Goal: Navigation & Orientation: Find specific page/section

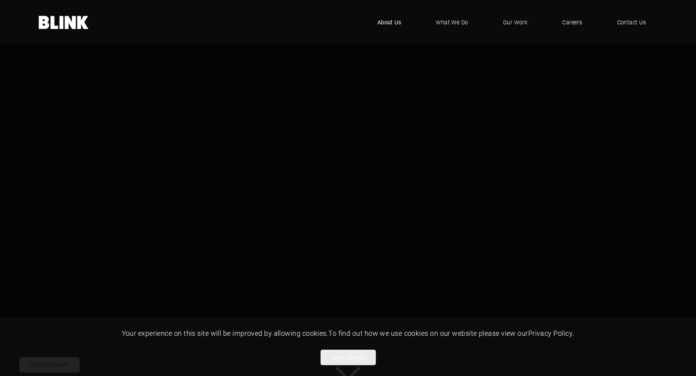
click at [398, 24] on span "About Us" at bounding box center [389, 22] width 24 height 9
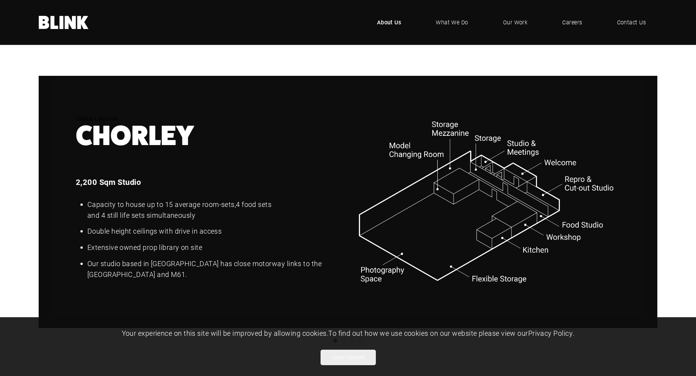
scroll to position [969, 0]
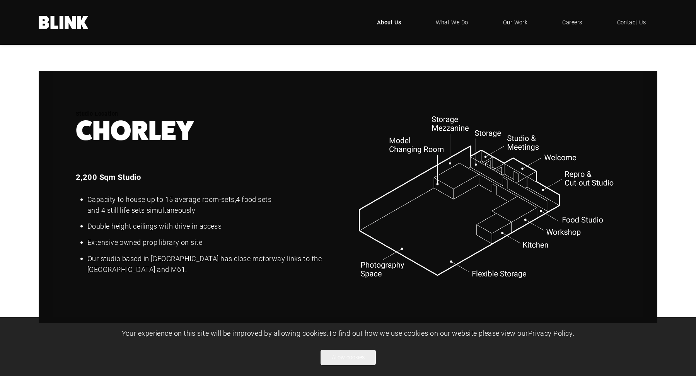
click at [0, 0] on link "Next slide" at bounding box center [0, 0] width 0 height 0
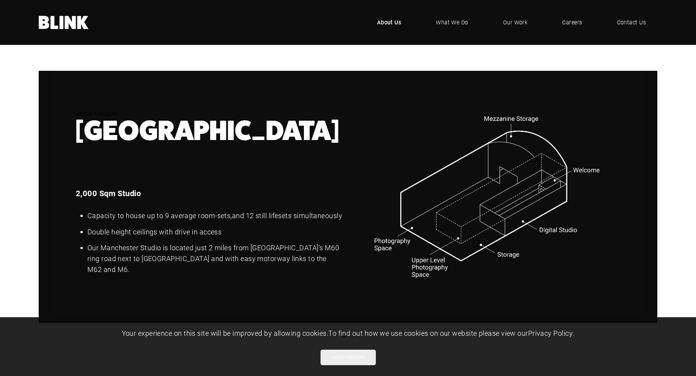
click at [0, 0] on link "Next slide" at bounding box center [0, 0] width 0 height 0
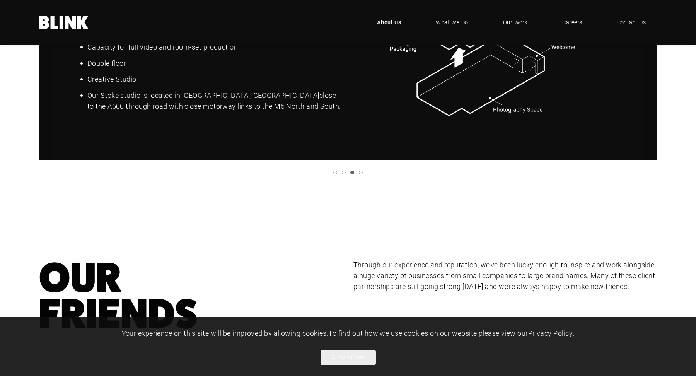
scroll to position [1131, 0]
